Goal: Find specific page/section: Find specific page/section

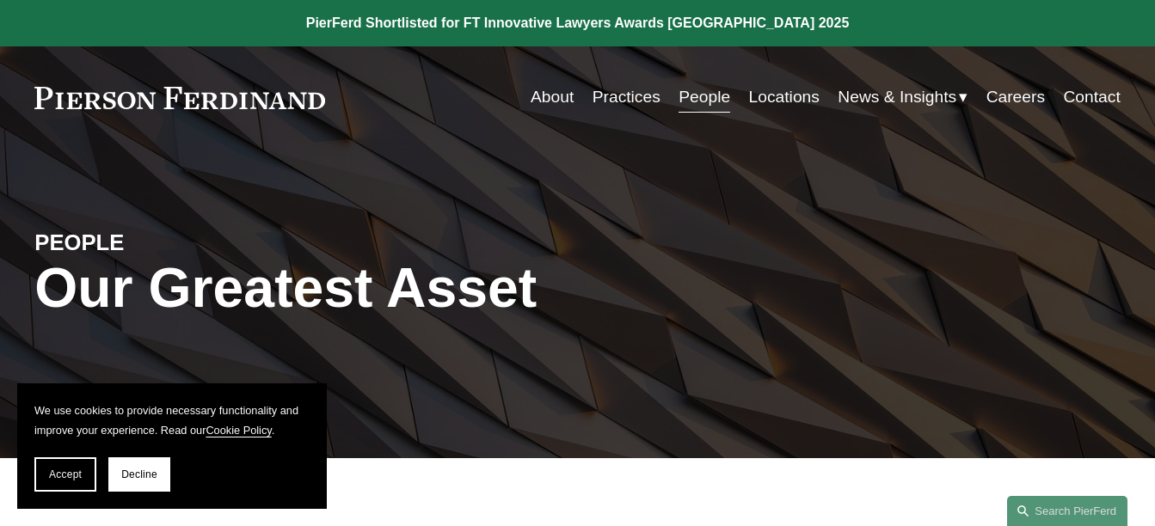
click at [615, 102] on link "Practices" at bounding box center [627, 97] width 68 height 33
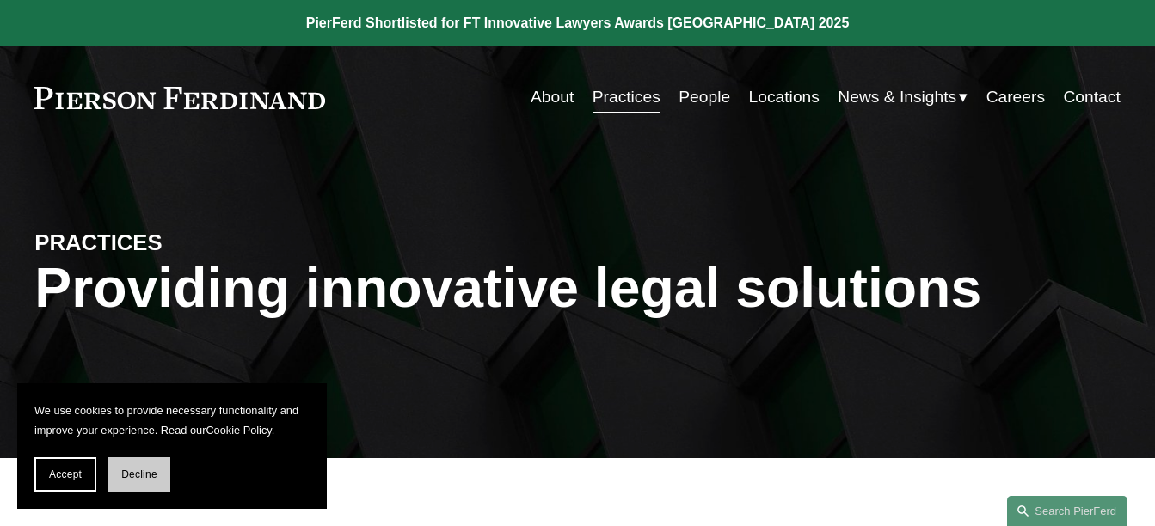
drag, startPoint x: 133, startPoint y: 477, endPoint x: 155, endPoint y: 465, distance: 24.2
click at [133, 476] on span "Decline" at bounding box center [139, 475] width 36 height 12
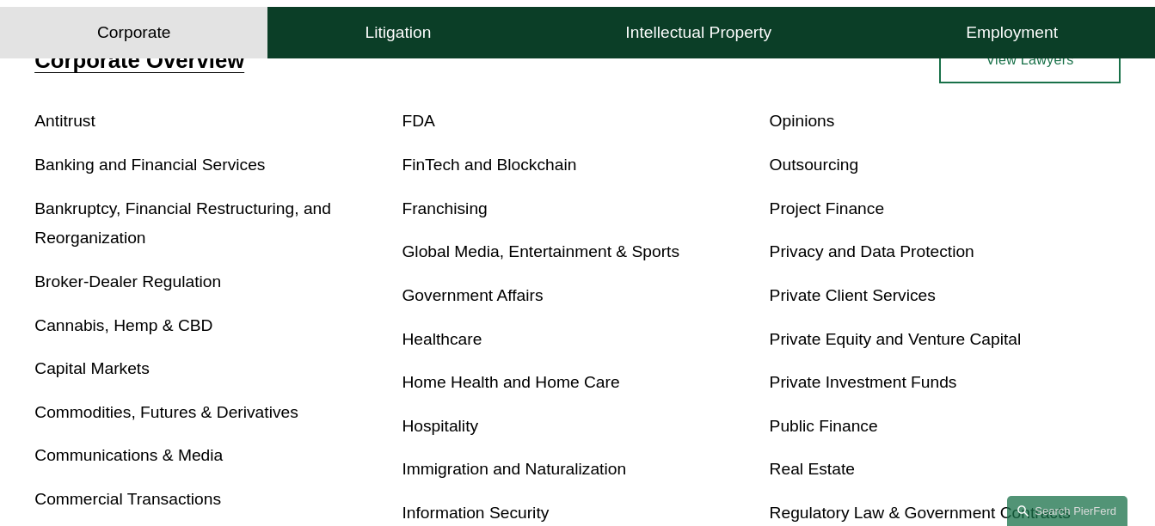
scroll to position [602, 0]
click at [511, 165] on link "FinTech and Blockchain" at bounding box center [489, 166] width 175 height 18
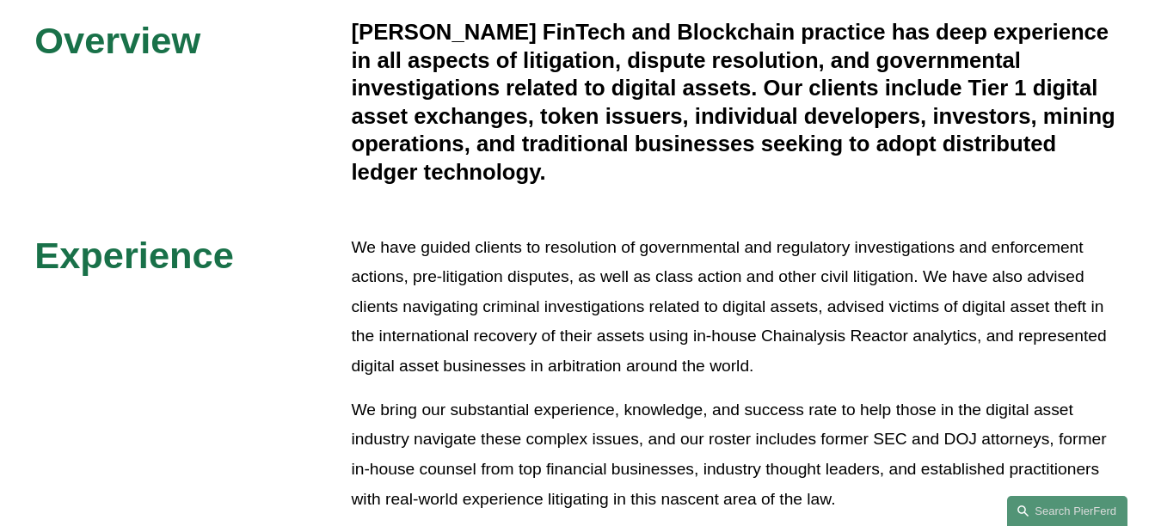
scroll to position [86, 0]
